Goal: Task Accomplishment & Management: Use online tool/utility

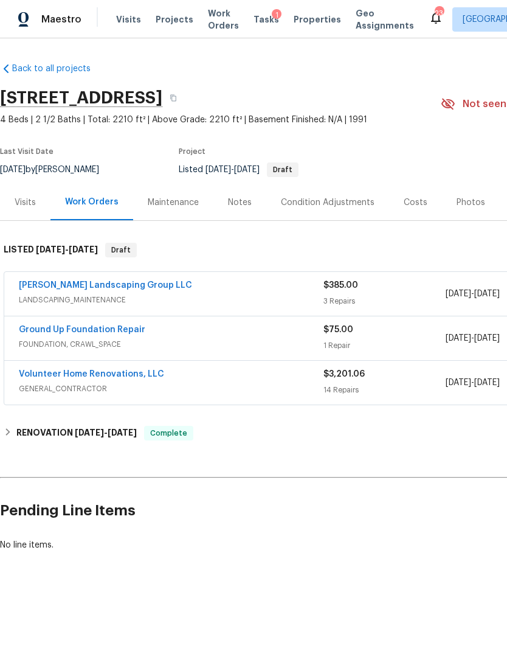
click at [240, 195] on div "Notes" at bounding box center [240, 202] width 53 height 36
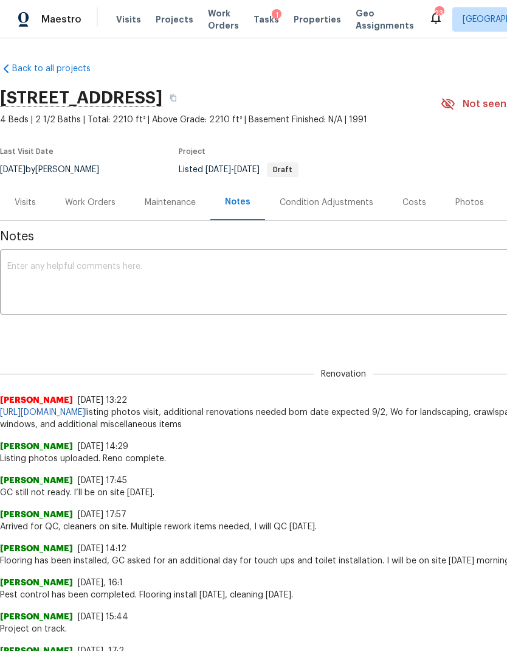
click at [259, 284] on textarea at bounding box center [343, 283] width 673 height 43
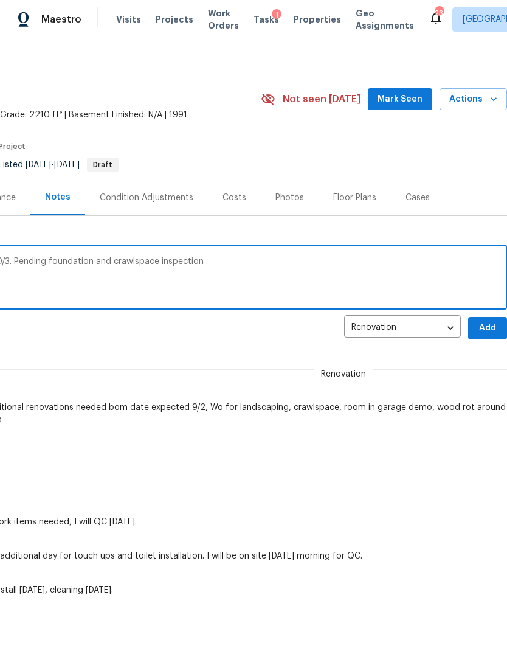
scroll to position [4, 180]
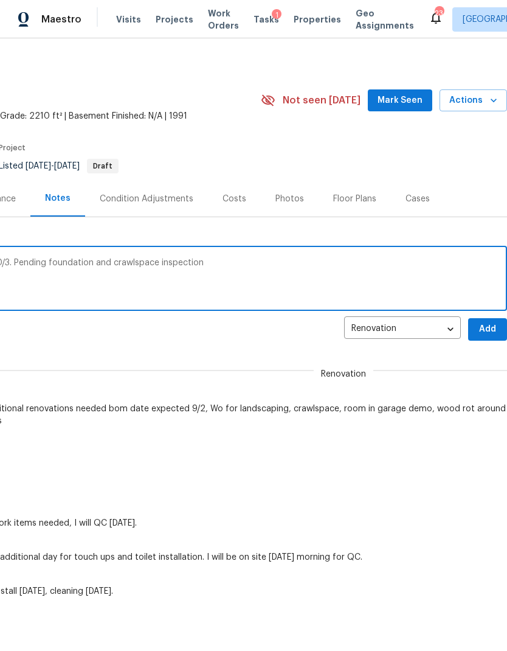
type textarea "All WOs sent. Expected completion date 10/3. Pending foundation and crawlspace …"
click at [484, 332] on span "Add" at bounding box center [487, 329] width 19 height 15
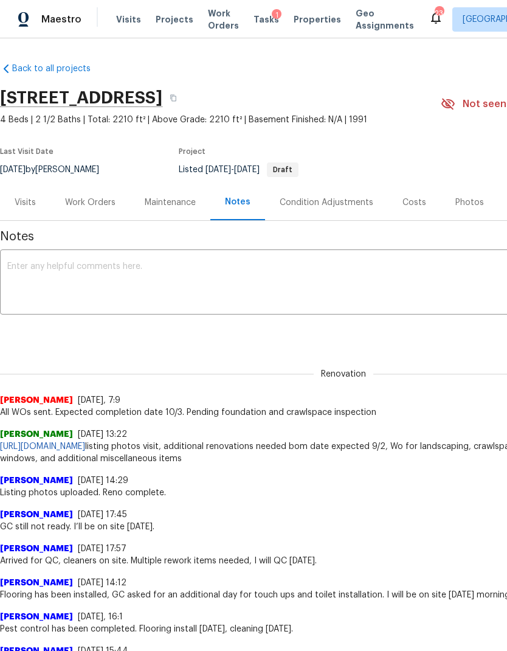
scroll to position [0, 0]
click at [32, 204] on div "Visits" at bounding box center [25, 203] width 21 height 12
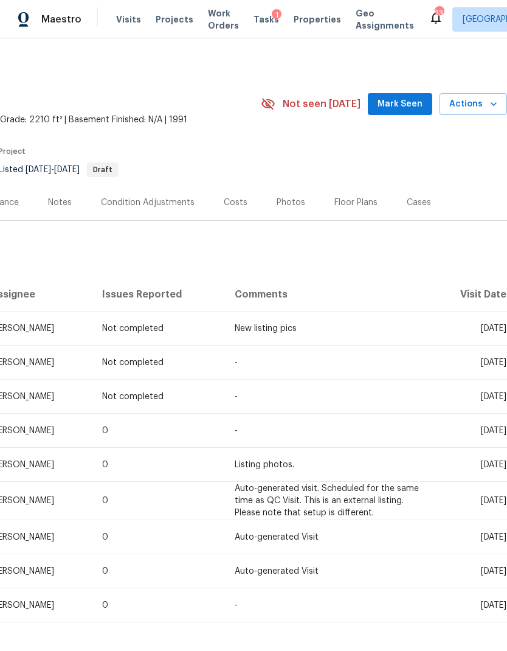
scroll to position [0, 180]
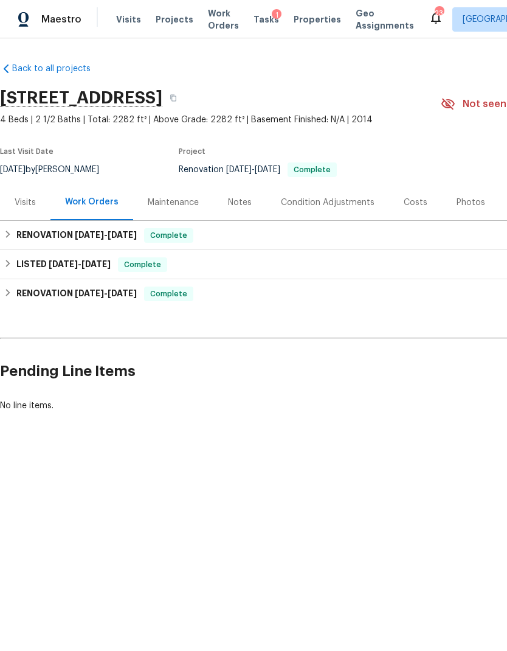
click at [26, 201] on div "Visits" at bounding box center [25, 203] width 21 height 12
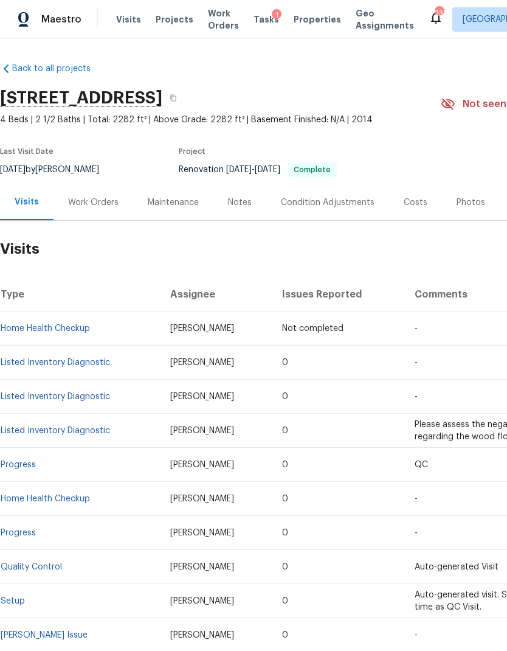
click at [239, 184] on div "Notes" at bounding box center [240, 202] width 53 height 36
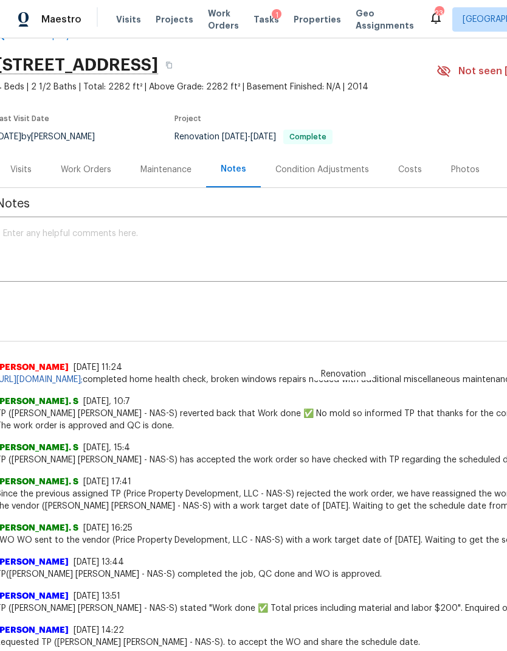
scroll to position [33, 4]
click at [28, 170] on div "Visits" at bounding box center [20, 170] width 21 height 12
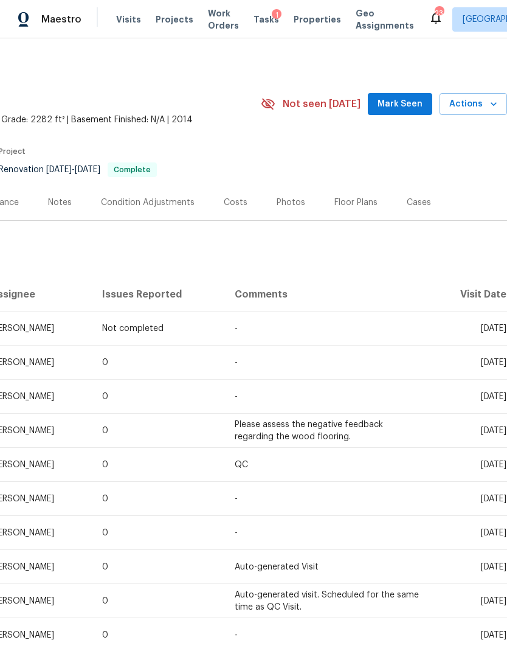
scroll to position [0, 180]
click at [483, 111] on span "Actions" at bounding box center [474, 104] width 48 height 15
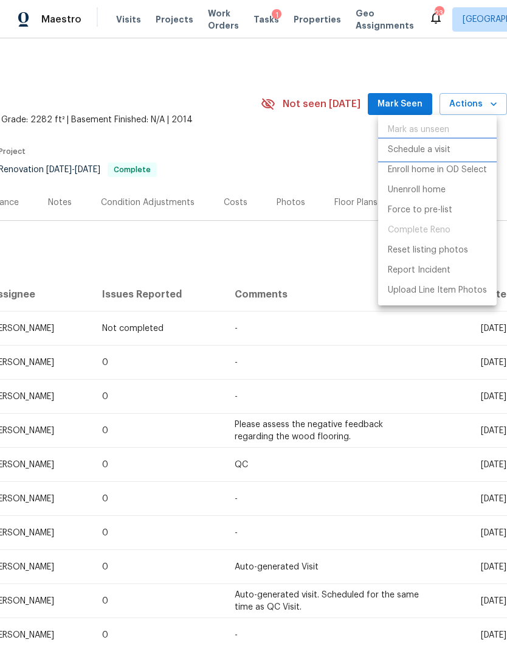
click at [423, 154] on p "Schedule a visit" at bounding box center [419, 150] width 63 height 13
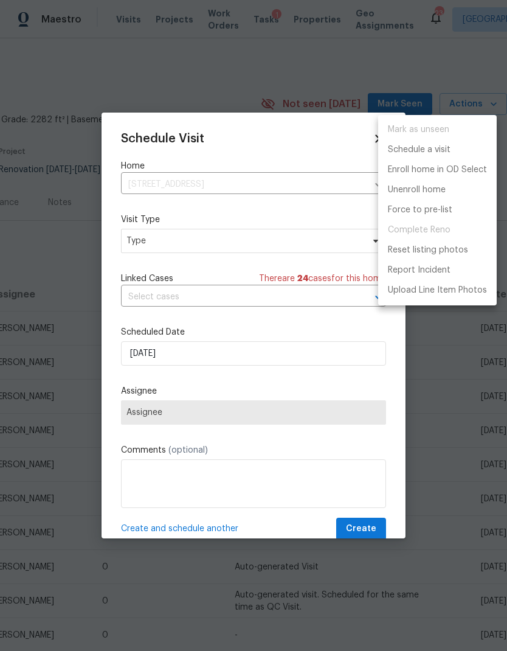
click at [262, 246] on div at bounding box center [253, 325] width 507 height 651
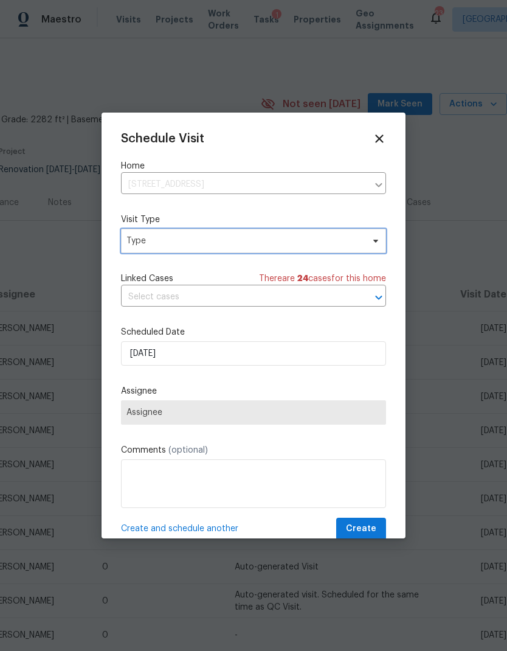
click at [304, 251] on span "Type" at bounding box center [253, 241] width 265 height 24
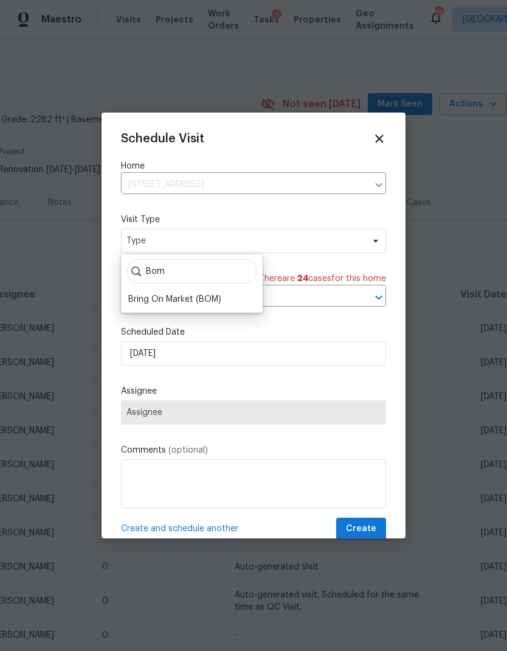
type input "Bom"
click at [226, 296] on div "Bring On Market (BOM)" at bounding box center [192, 299] width 134 height 17
click at [211, 302] on div "Bring On Market (BOM)" at bounding box center [174, 299] width 93 height 12
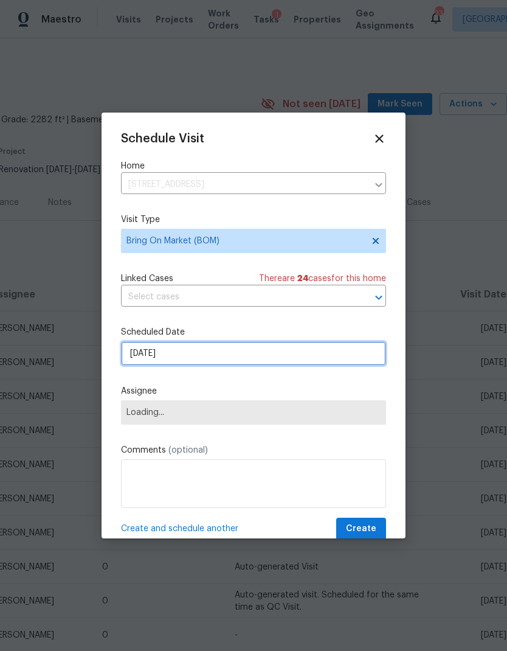
click at [211, 358] on input "[DATE]" at bounding box center [253, 353] width 265 height 24
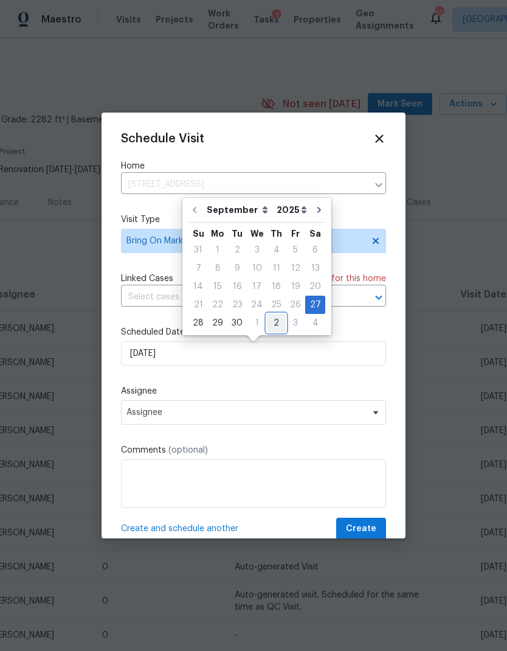
click at [273, 329] on div "2" at bounding box center [276, 323] width 19 height 17
type input "10/2/2025"
select select "9"
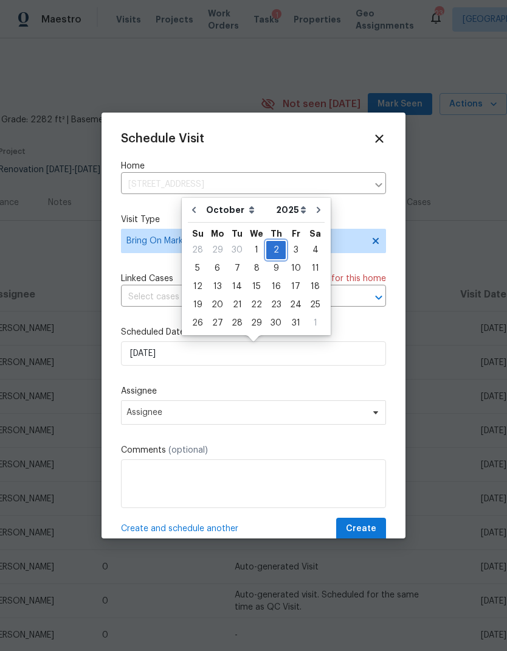
click at [273, 247] on div "2" at bounding box center [276, 250] width 19 height 17
click at [274, 253] on div "2" at bounding box center [276, 250] width 19 height 17
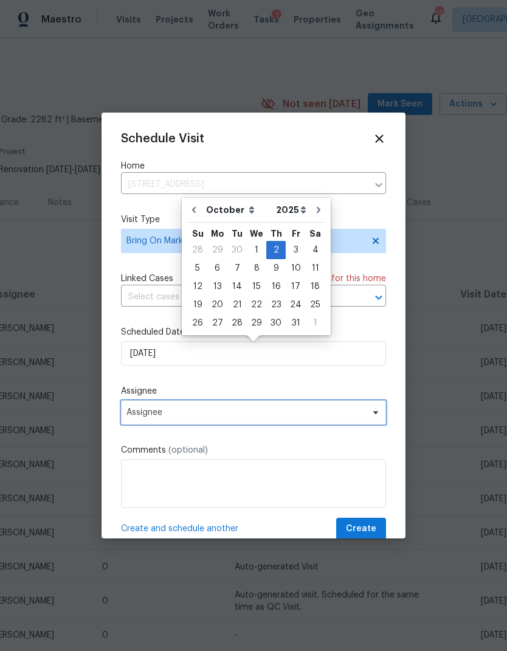
click at [240, 416] on span "Assignee" at bounding box center [246, 413] width 239 height 10
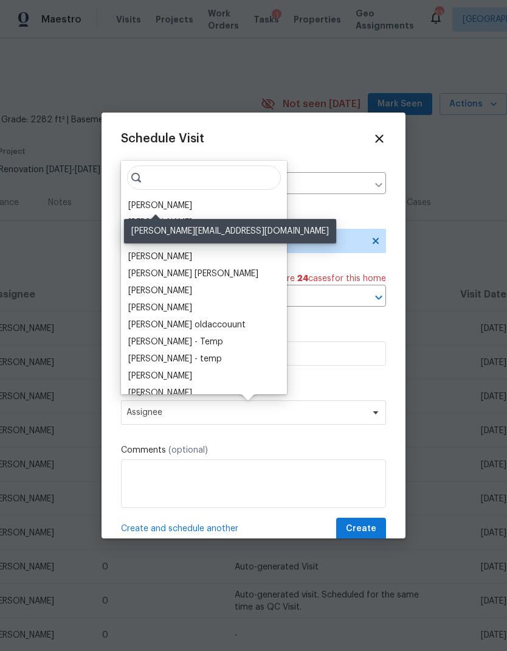
click at [150, 205] on div "[PERSON_NAME]" at bounding box center [160, 206] width 64 height 12
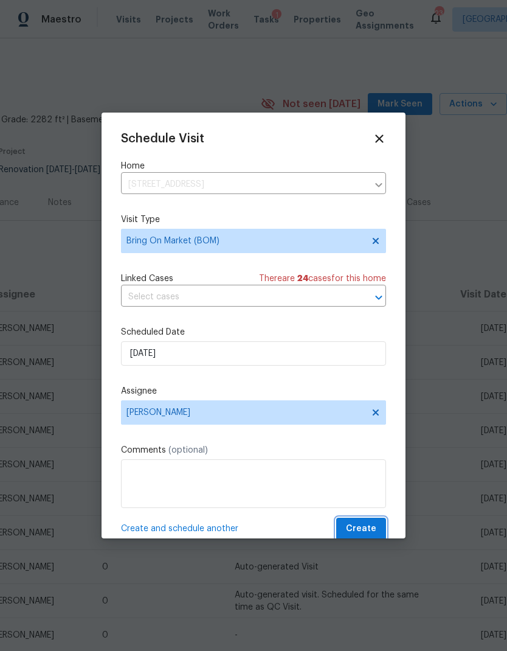
click at [360, 522] on button "Create" at bounding box center [361, 529] width 50 height 23
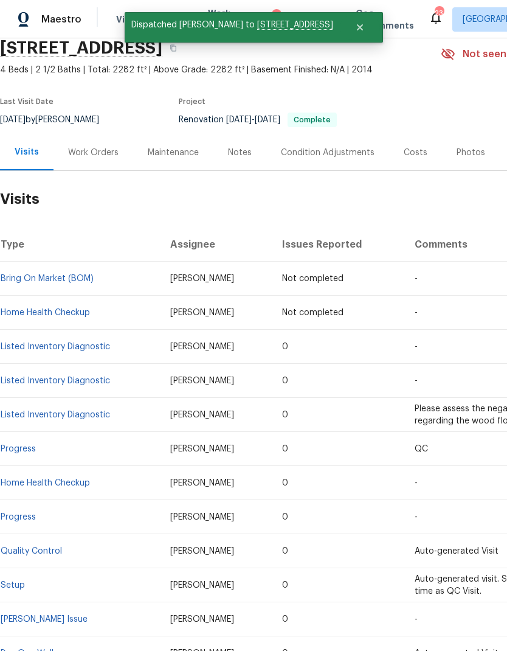
scroll to position [51, 0]
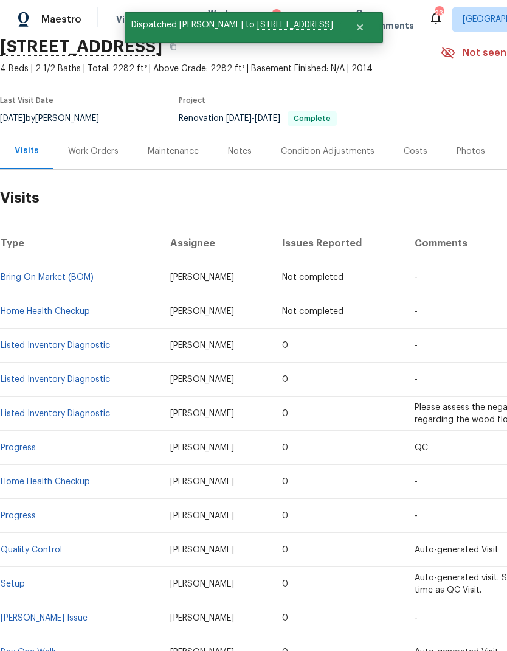
click at [94, 156] on div "Work Orders" at bounding box center [93, 151] width 51 height 12
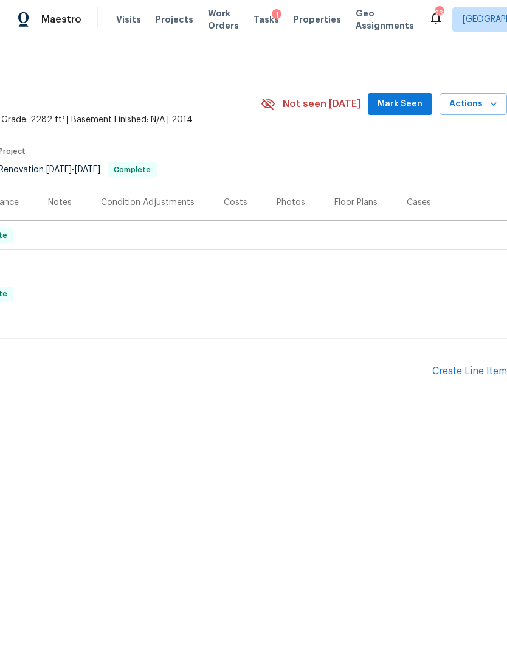
scroll to position [0, 180]
click at [465, 371] on div "Create Line Item" at bounding box center [470, 372] width 75 height 12
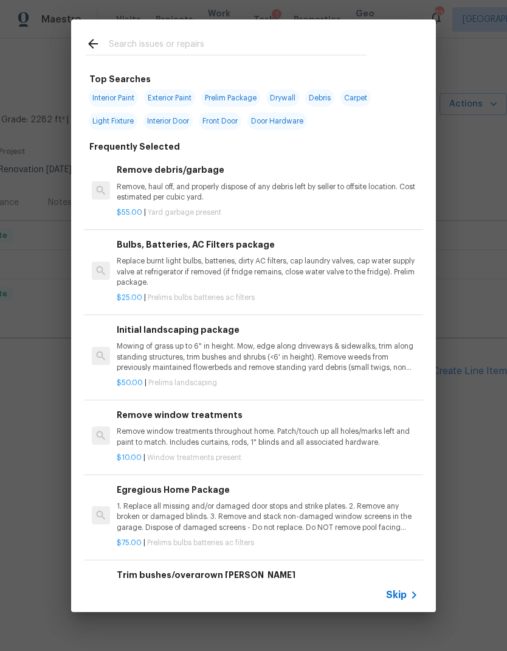
click at [393, 600] on span "Skip" at bounding box center [396, 595] width 21 height 12
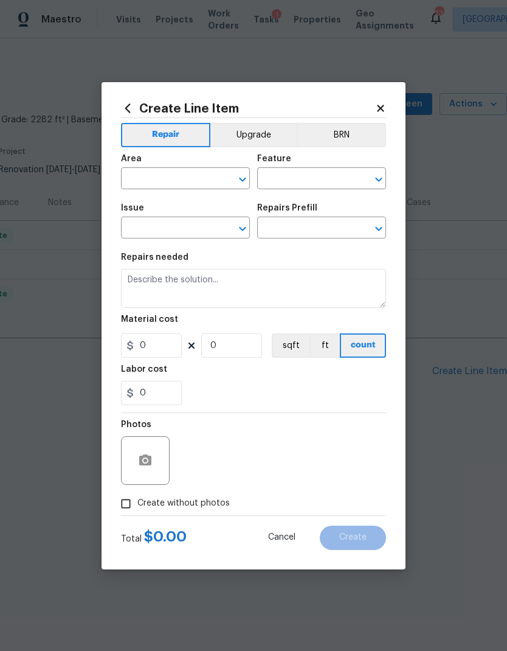
click at [169, 175] on input "text" at bounding box center [168, 179] width 95 height 19
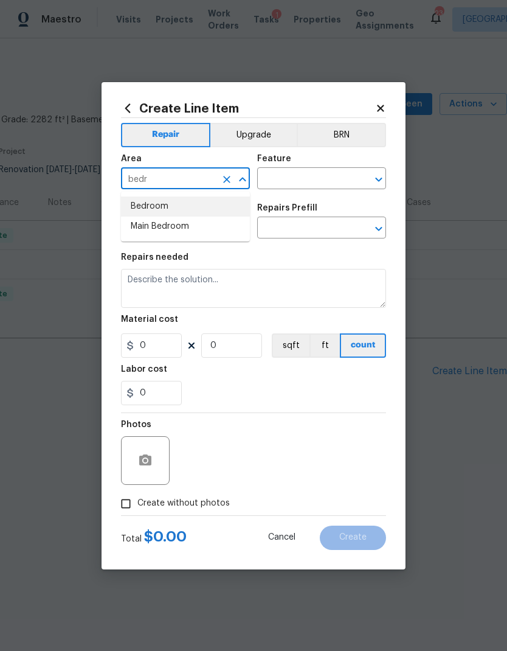
click at [156, 204] on li "Bedroom" at bounding box center [185, 207] width 129 height 20
type input "Bedroom"
click at [294, 177] on input "text" at bounding box center [304, 179] width 95 height 19
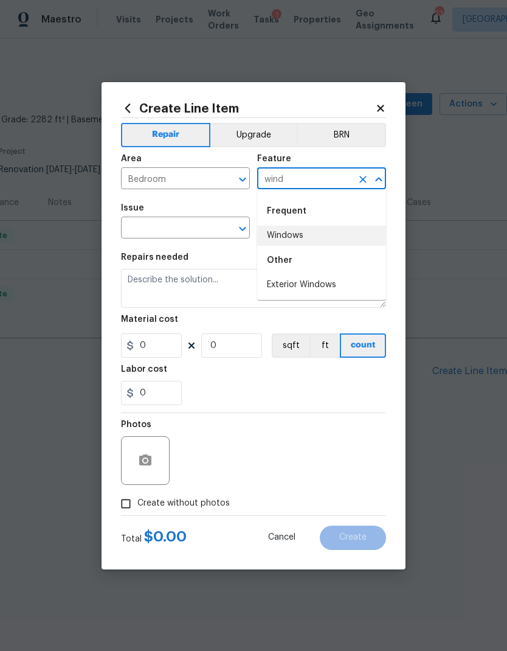
click at [314, 228] on li "Windows" at bounding box center [321, 236] width 129 height 20
type input "Windows"
click at [314, 228] on input "text" at bounding box center [304, 229] width 95 height 19
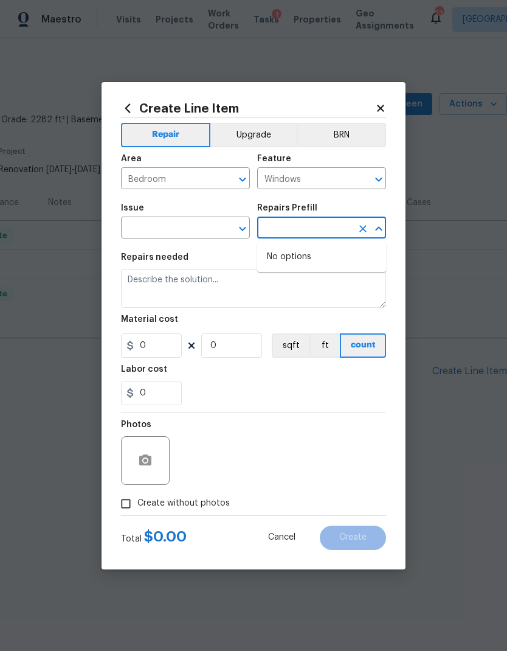
click at [246, 225] on icon "Open" at bounding box center [242, 228] width 15 height 15
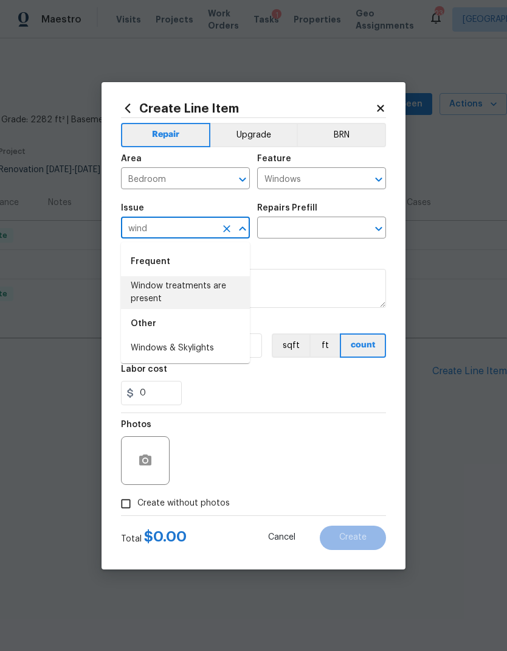
click at [212, 292] on li "Window treatments are present" at bounding box center [185, 292] width 129 height 33
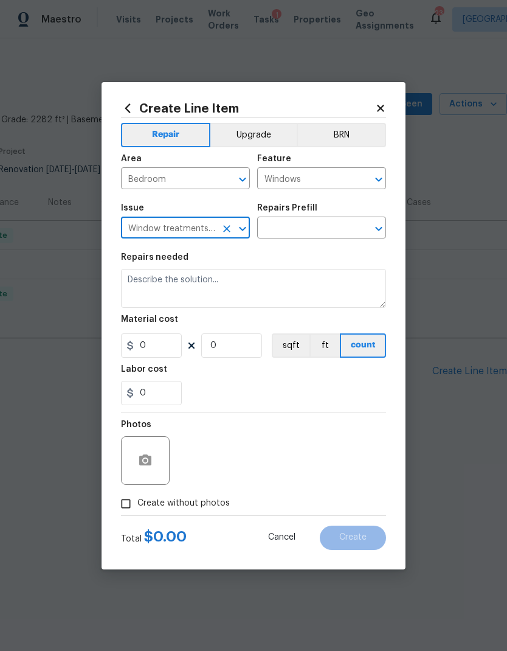
click at [373, 229] on icon "Open" at bounding box center [379, 228] width 15 height 15
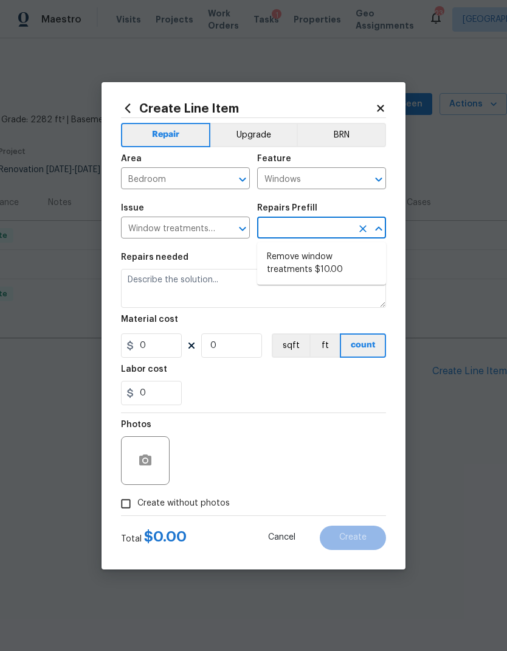
click at [246, 225] on icon "Open" at bounding box center [242, 228] width 15 height 15
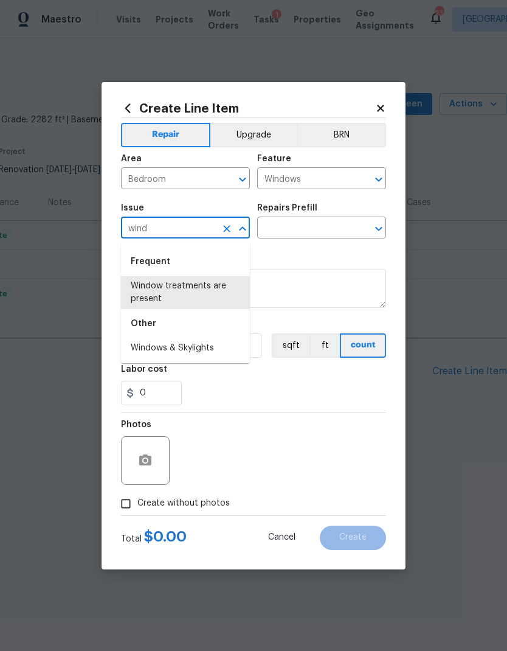
click at [209, 346] on li "Windows & Skylights" at bounding box center [185, 348] width 129 height 20
type input "Windows & Skylights"
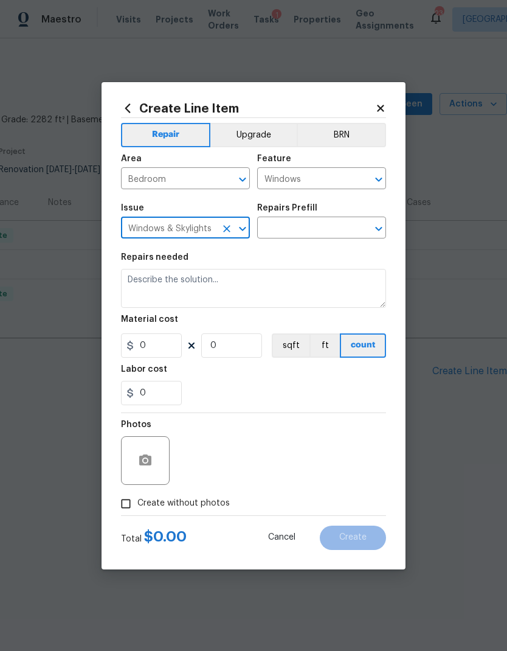
click at [377, 222] on icon "Open" at bounding box center [379, 228] width 15 height 15
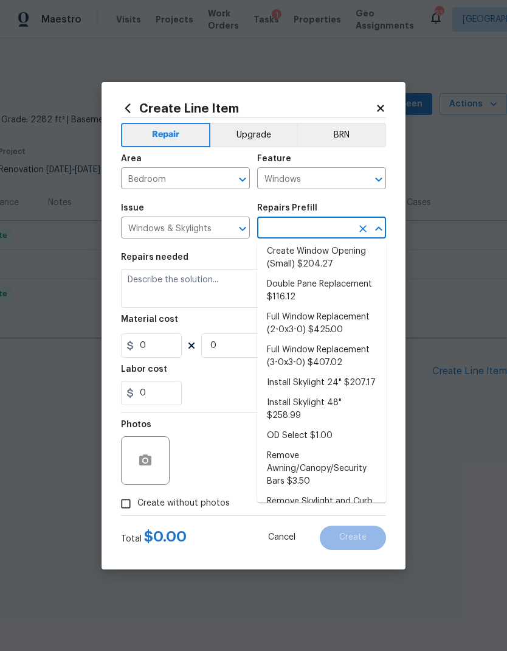
scroll to position [92, 0]
click at [307, 327] on li "Full Window Replacement (2-0x3-0) $425.00" at bounding box center [321, 323] width 129 height 33
type input "Full Window Replacement (2-0x3-0) $425.00"
type textarea "Remove and replace the 2-0 x 3-0 vinyl double hung, dual pane window with new. …"
type input "1"
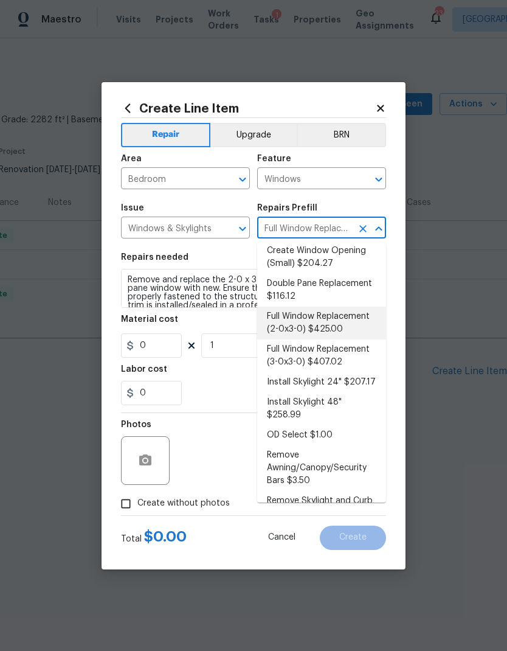
type input "425"
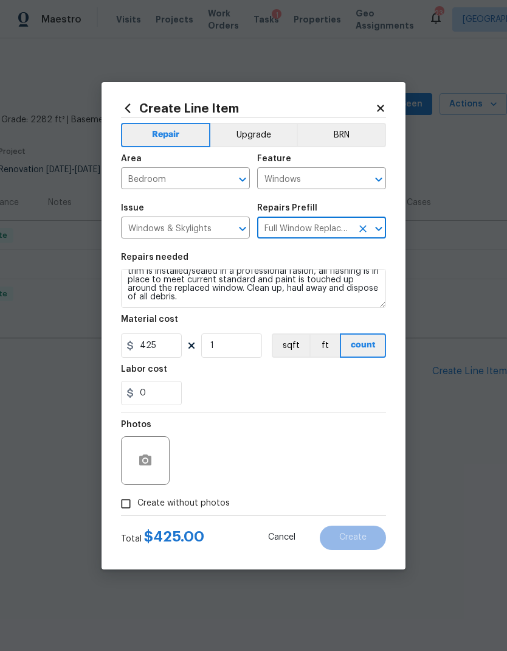
scroll to position [34, 0]
click at [188, 304] on textarea "Remove and replace the 2-0 x 3-0 vinyl double hung, dual pane window with new. …" at bounding box center [253, 288] width 265 height 39
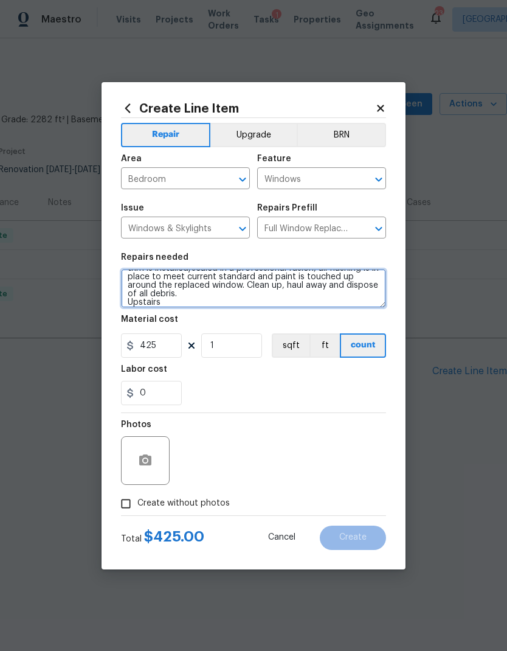
scroll to position [37, 0]
type textarea "Remove and replace the 2-0 x 3-0 vinyl double hung, dual pane window with new. …"
click at [268, 385] on div "0" at bounding box center [253, 393] width 265 height 24
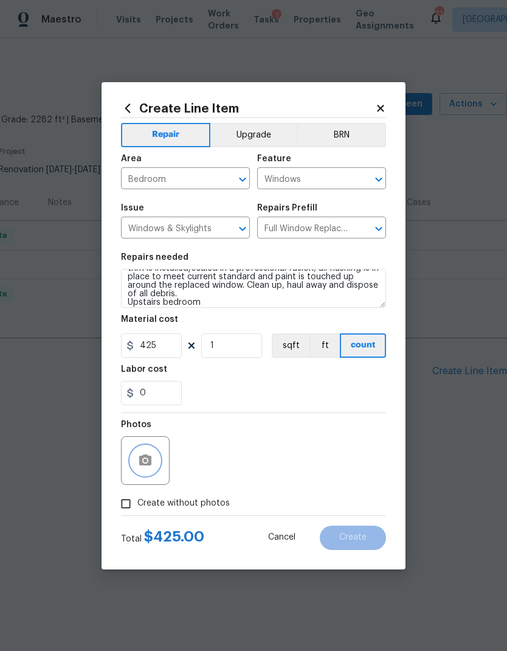
click at [156, 462] on button "button" at bounding box center [145, 460] width 29 height 29
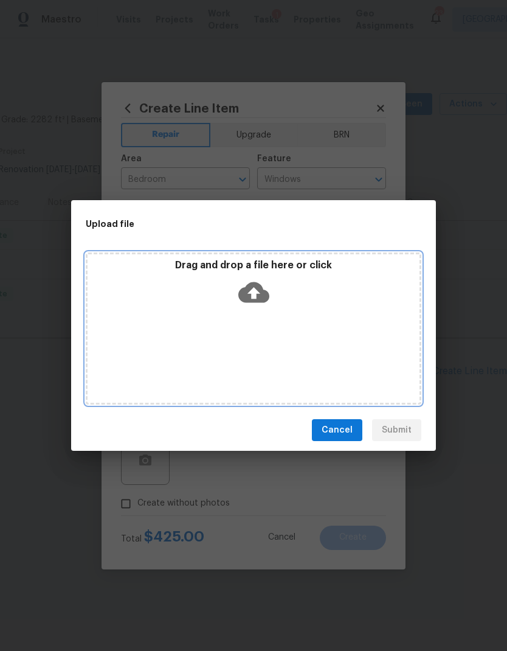
click at [264, 285] on icon at bounding box center [254, 292] width 31 height 31
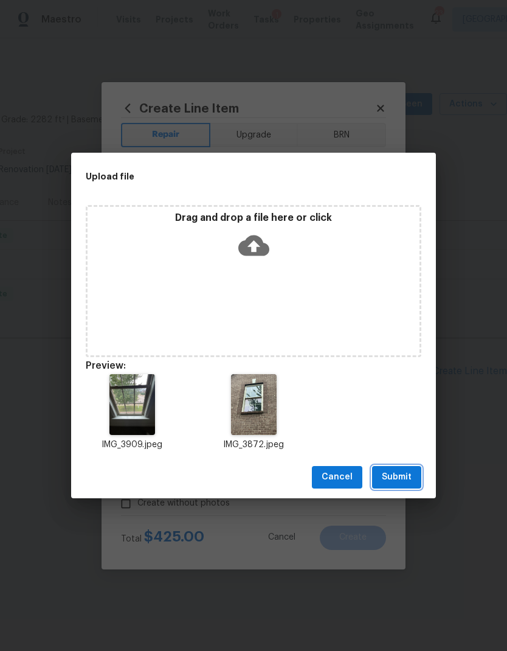
click at [398, 476] on span "Submit" at bounding box center [397, 477] width 30 height 15
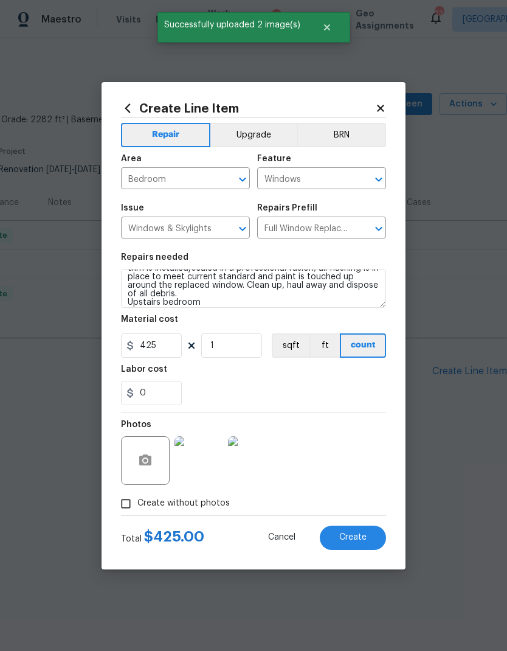
click at [349, 535] on span "Create" at bounding box center [353, 537] width 27 height 9
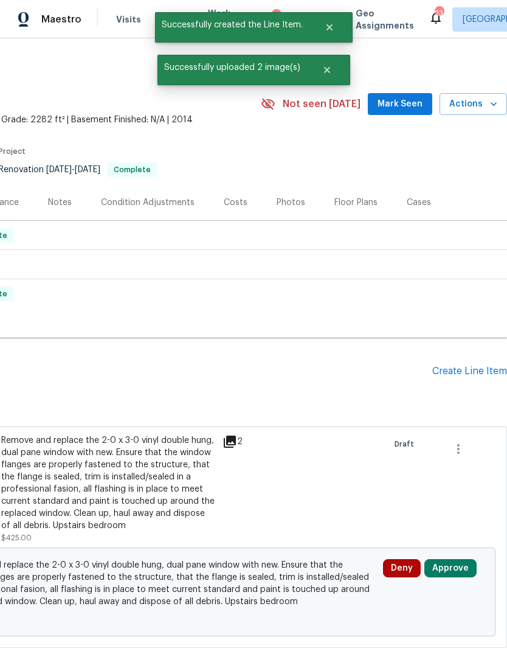
click at [454, 568] on button "Approve" at bounding box center [451, 568] width 52 height 18
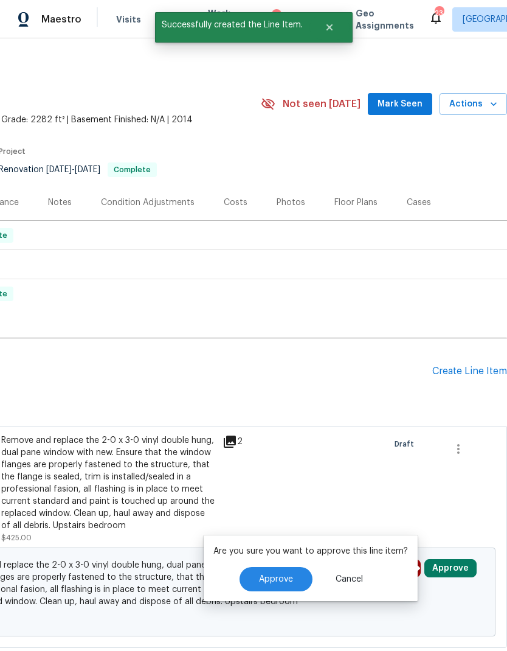
click at [287, 575] on span "Approve" at bounding box center [276, 579] width 34 height 9
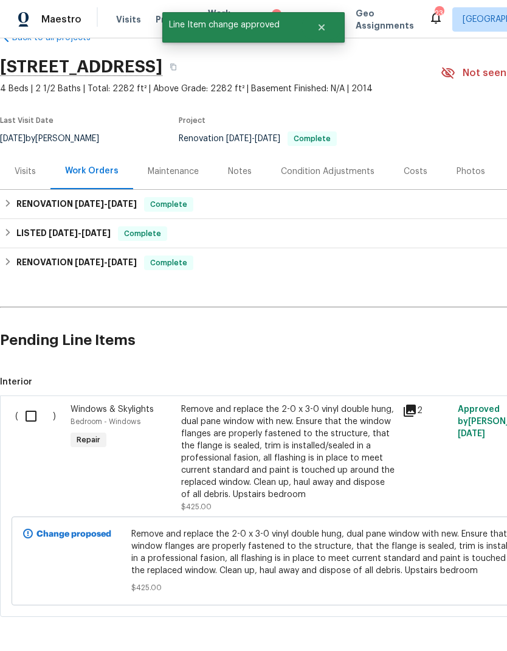
scroll to position [31, 0]
click at [36, 413] on input "checkbox" at bounding box center [35, 416] width 35 height 26
checkbox input "true"
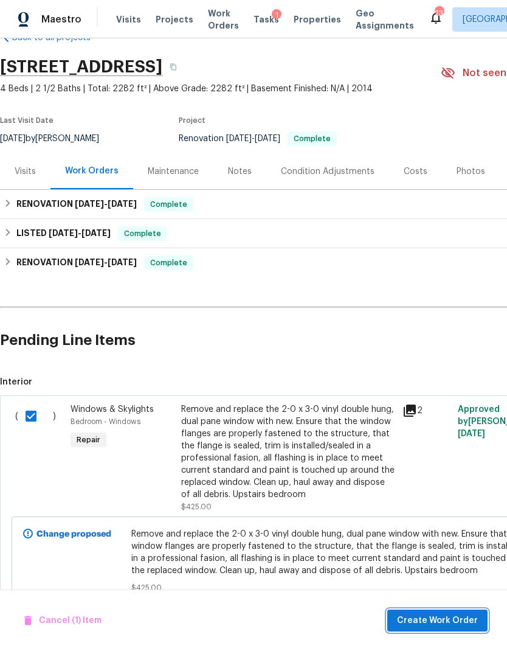
click at [416, 618] on span "Create Work Order" at bounding box center [437, 620] width 81 height 15
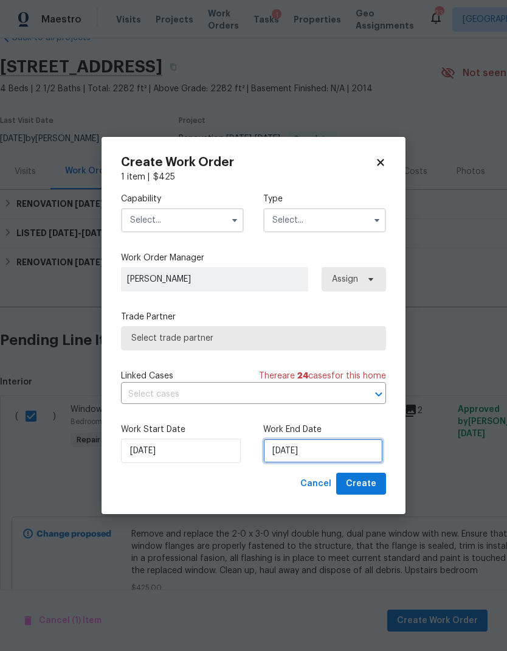
click at [308, 451] on input "[DATE]" at bounding box center [323, 451] width 120 height 24
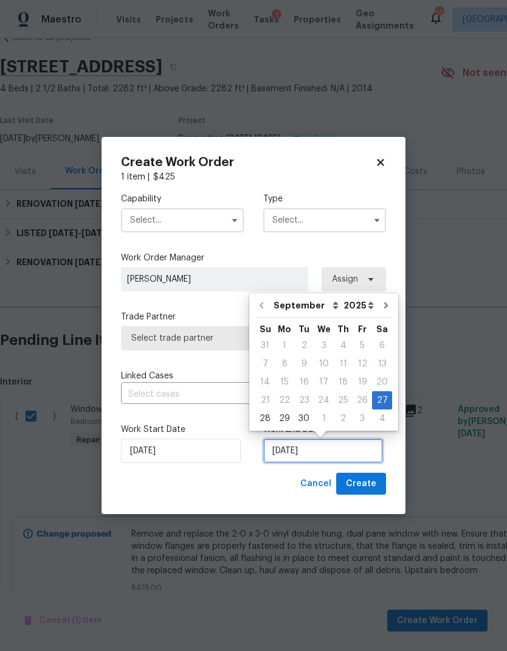
scroll to position [5, 0]
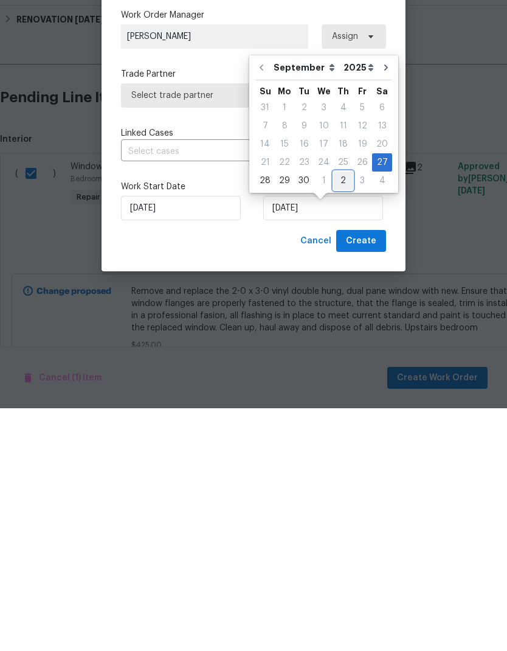
click at [335, 415] on div "2" at bounding box center [343, 423] width 19 height 17
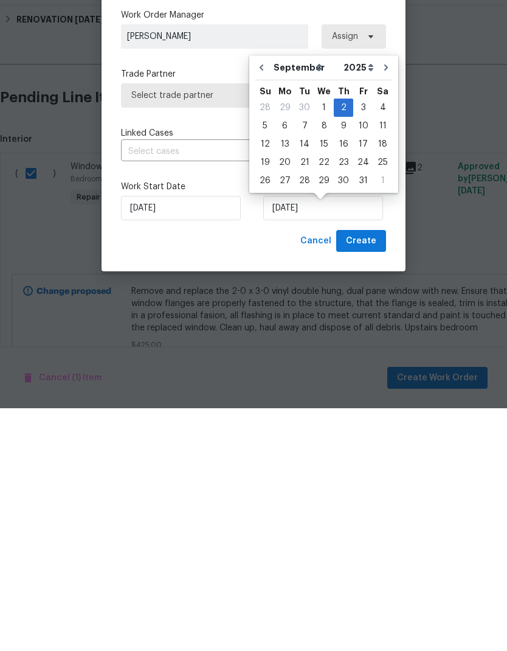
type input "10/2/2025"
select select "9"
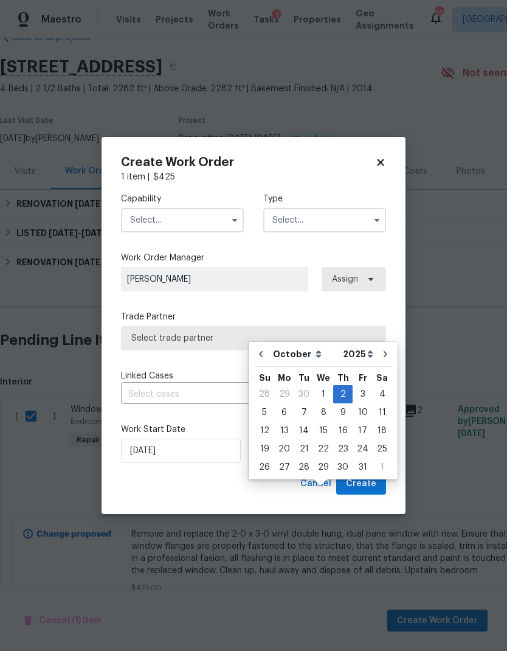
click at [211, 218] on input "text" at bounding box center [182, 220] width 123 height 24
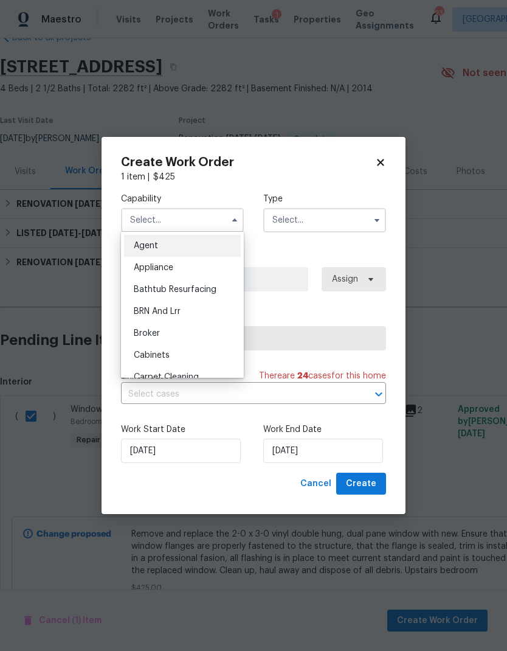
click at [225, 217] on input "text" at bounding box center [182, 220] width 123 height 24
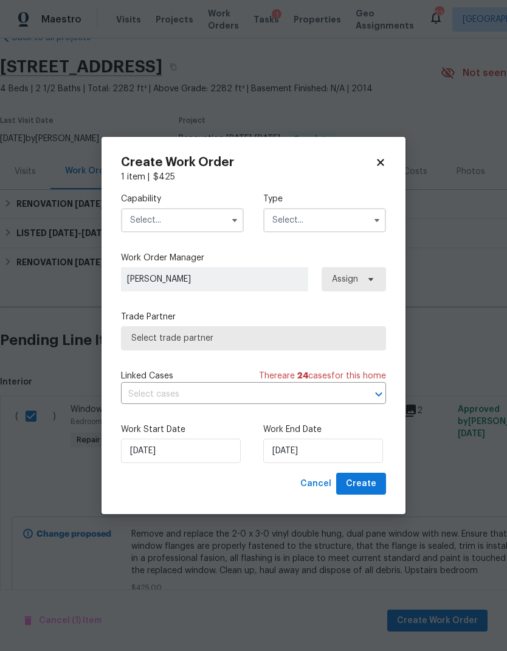
click at [218, 211] on input "text" at bounding box center [182, 220] width 123 height 24
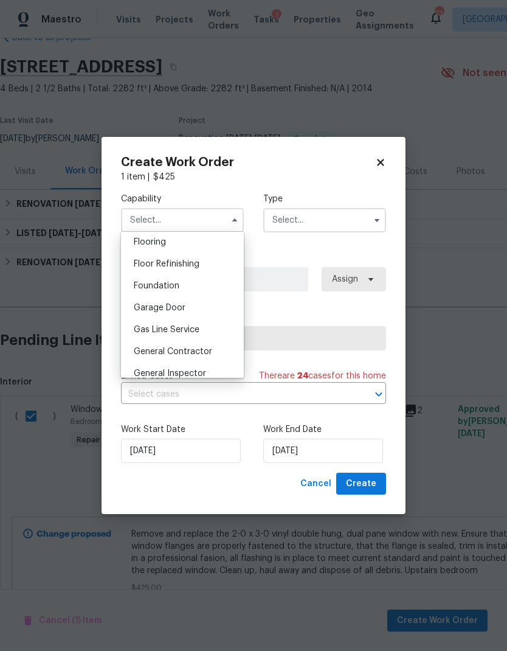
scroll to position [479, 0]
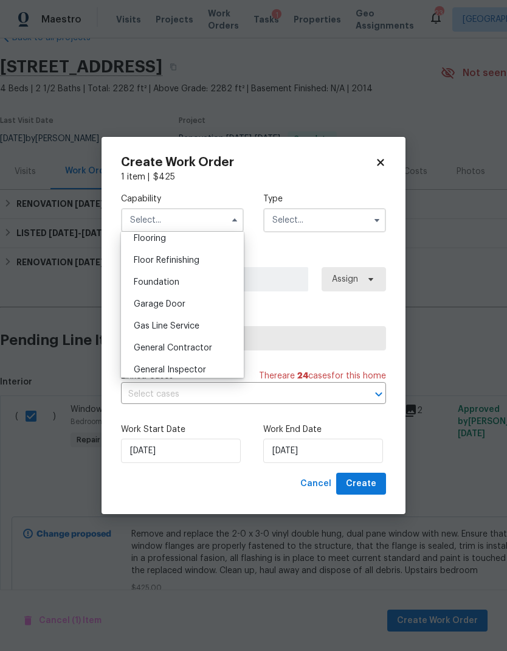
click at [191, 353] on div "General Contractor" at bounding box center [182, 348] width 117 height 22
type input "General Contractor"
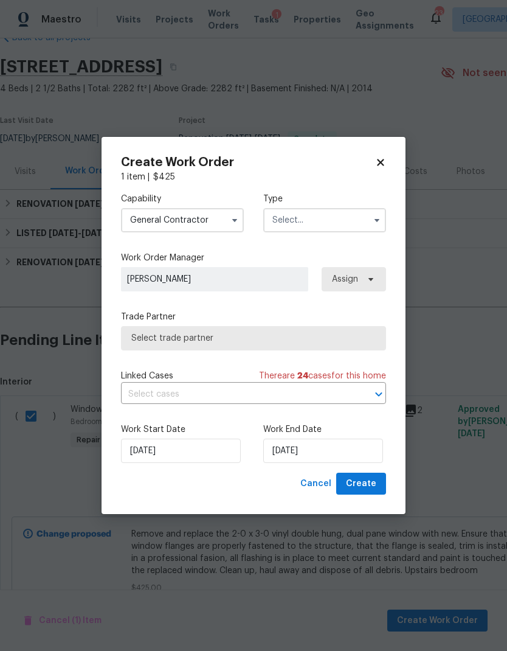
click at [329, 227] on input "text" at bounding box center [324, 220] width 123 height 24
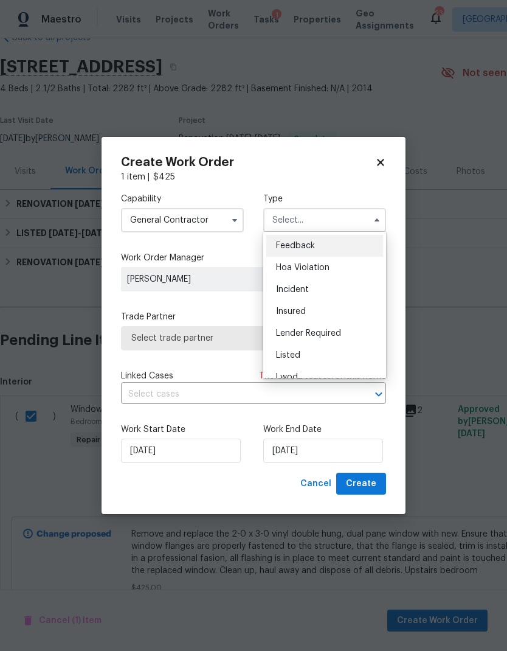
click at [304, 353] on div "Listed" at bounding box center [325, 355] width 117 height 22
type input "Listed"
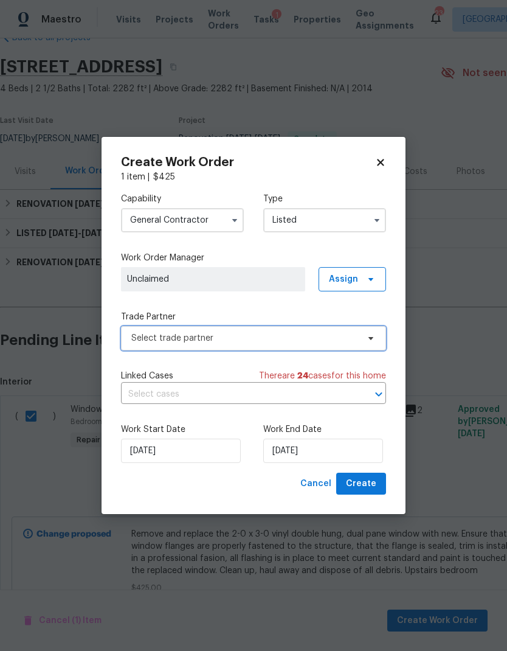
click at [318, 337] on span "Select trade partner" at bounding box center [244, 338] width 227 height 12
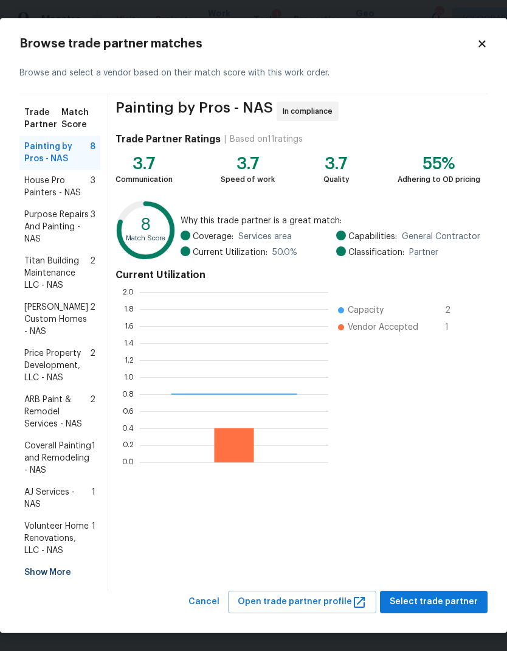
scroll to position [170, 189]
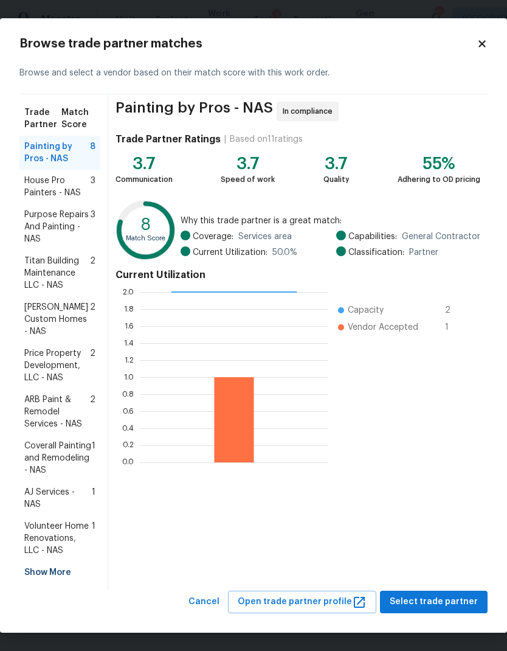
click at [68, 525] on span "Volunteer Home Renovations, LLC - NAS" at bounding box center [58, 538] width 68 height 37
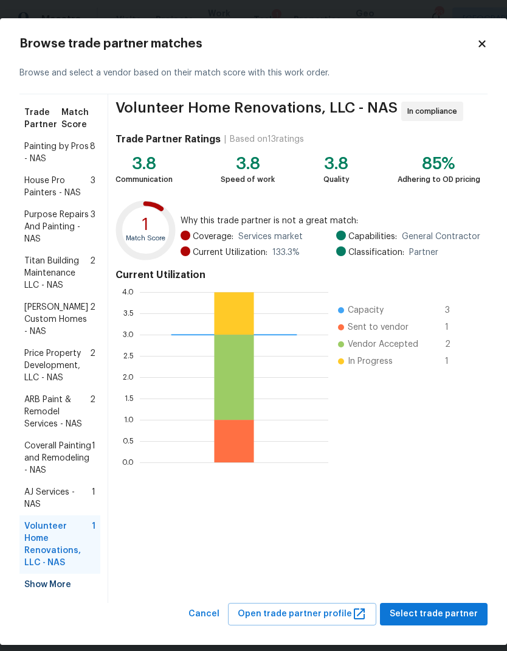
click at [427, 607] on span "Select trade partner" at bounding box center [434, 614] width 88 height 15
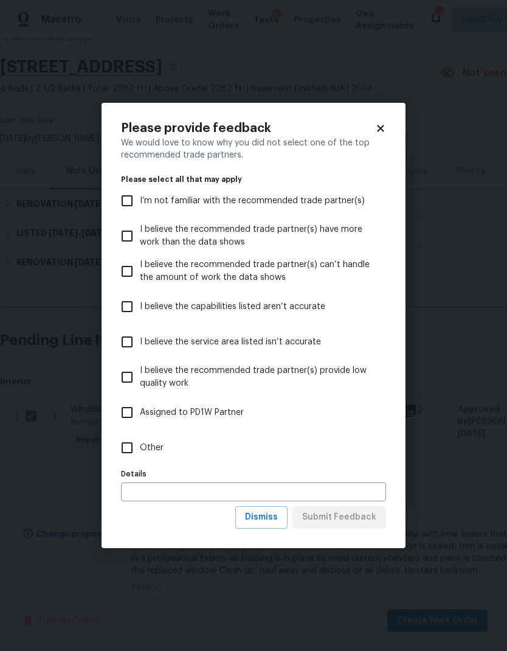
click at [154, 456] on label "Other" at bounding box center [245, 447] width 262 height 35
click at [140, 456] on input "Other" at bounding box center [127, 448] width 26 height 26
checkbox input "true"
click at [321, 521] on span "Submit Feedback" at bounding box center [339, 517] width 74 height 15
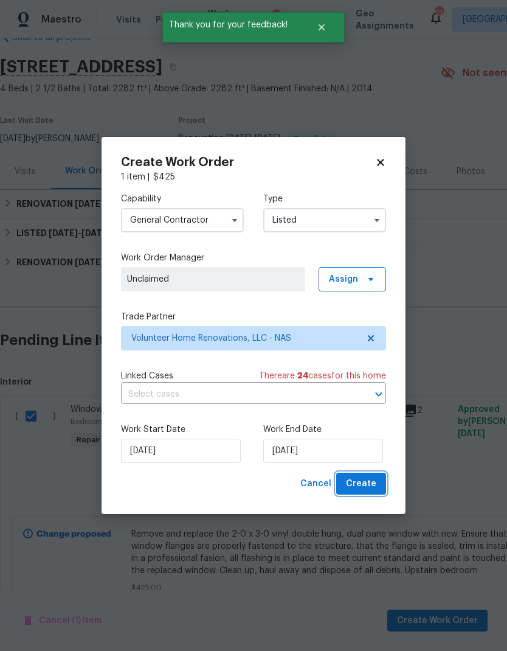
click at [350, 491] on span "Create" at bounding box center [361, 483] width 30 height 15
checkbox input "false"
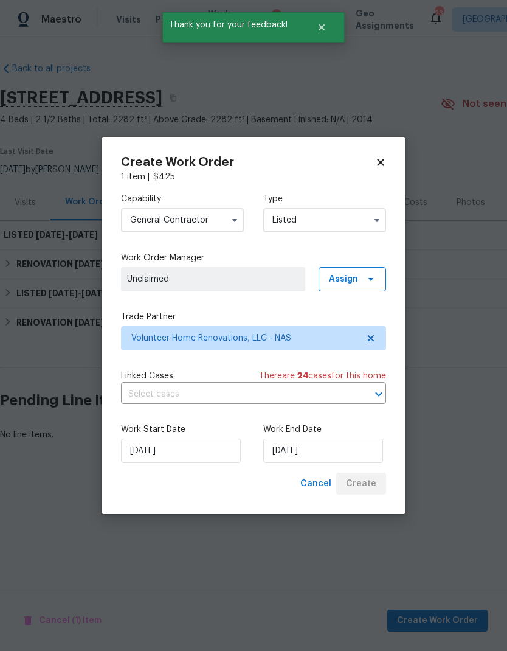
scroll to position [0, 0]
